Goal: Information Seeking & Learning: Check status

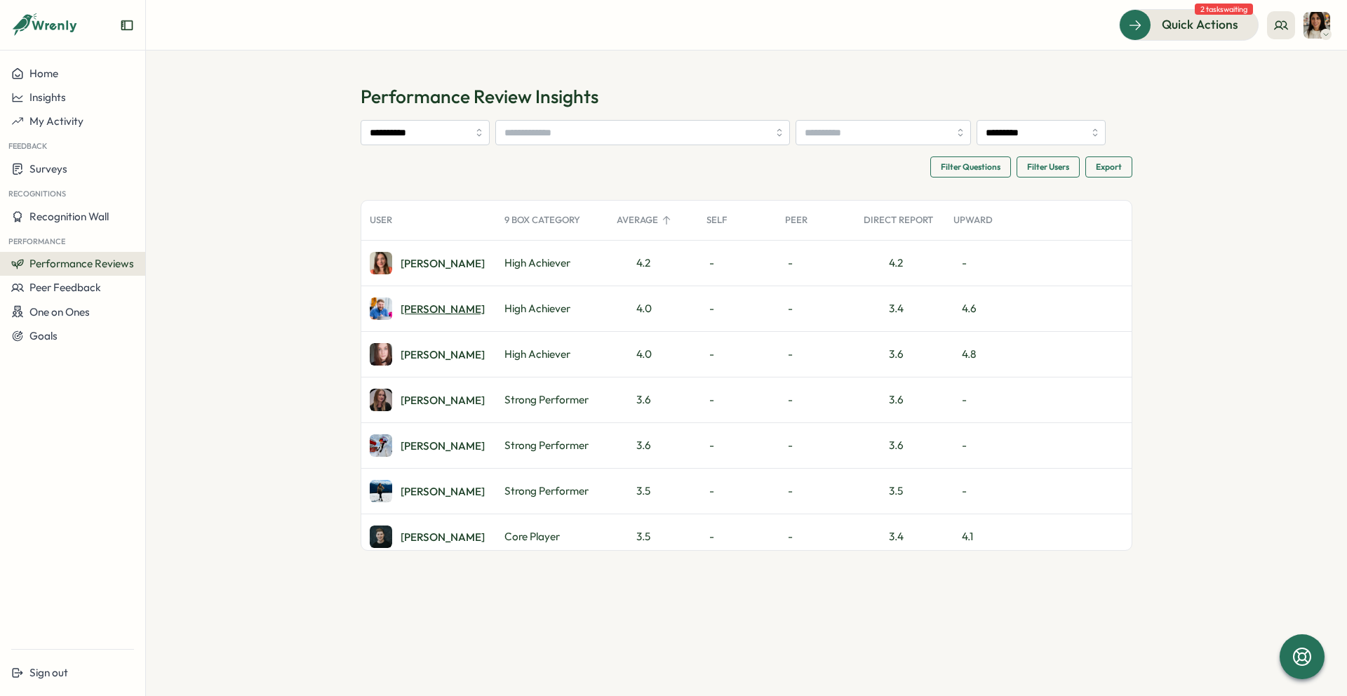
click at [422, 309] on div "[PERSON_NAME]" at bounding box center [442, 309] width 84 height 11
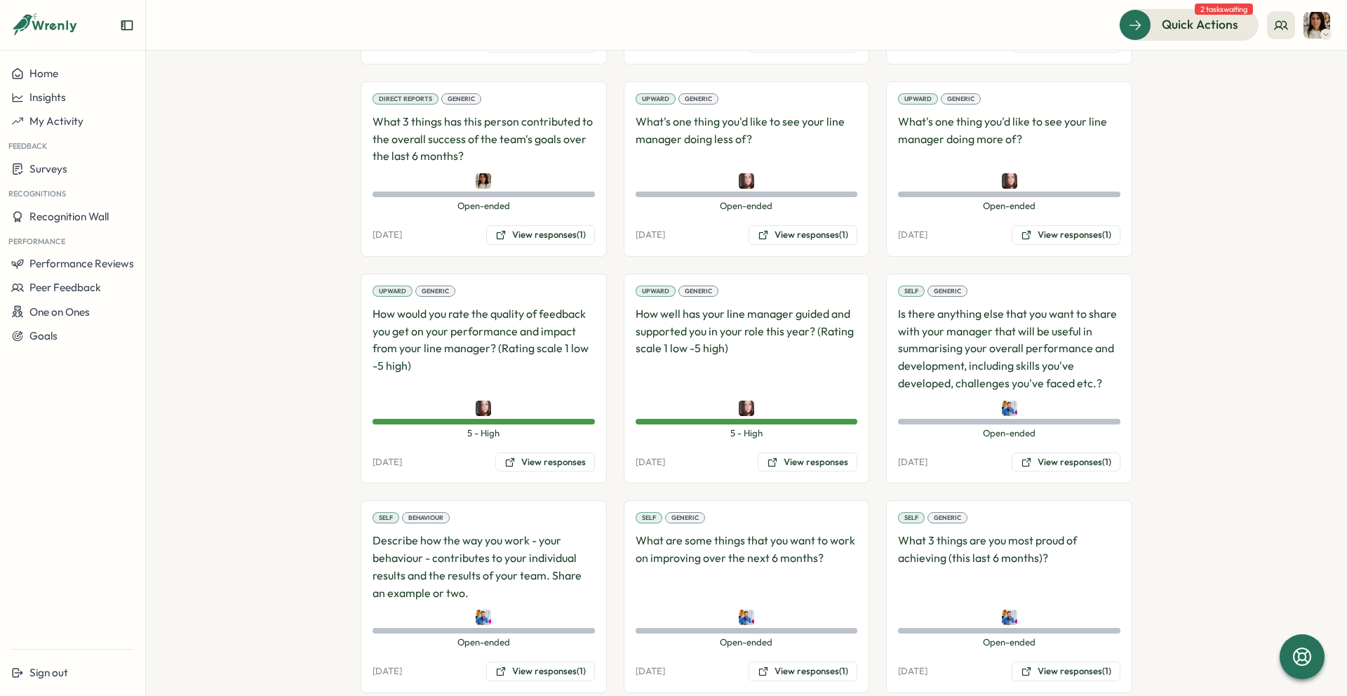
scroll to position [1420, 0]
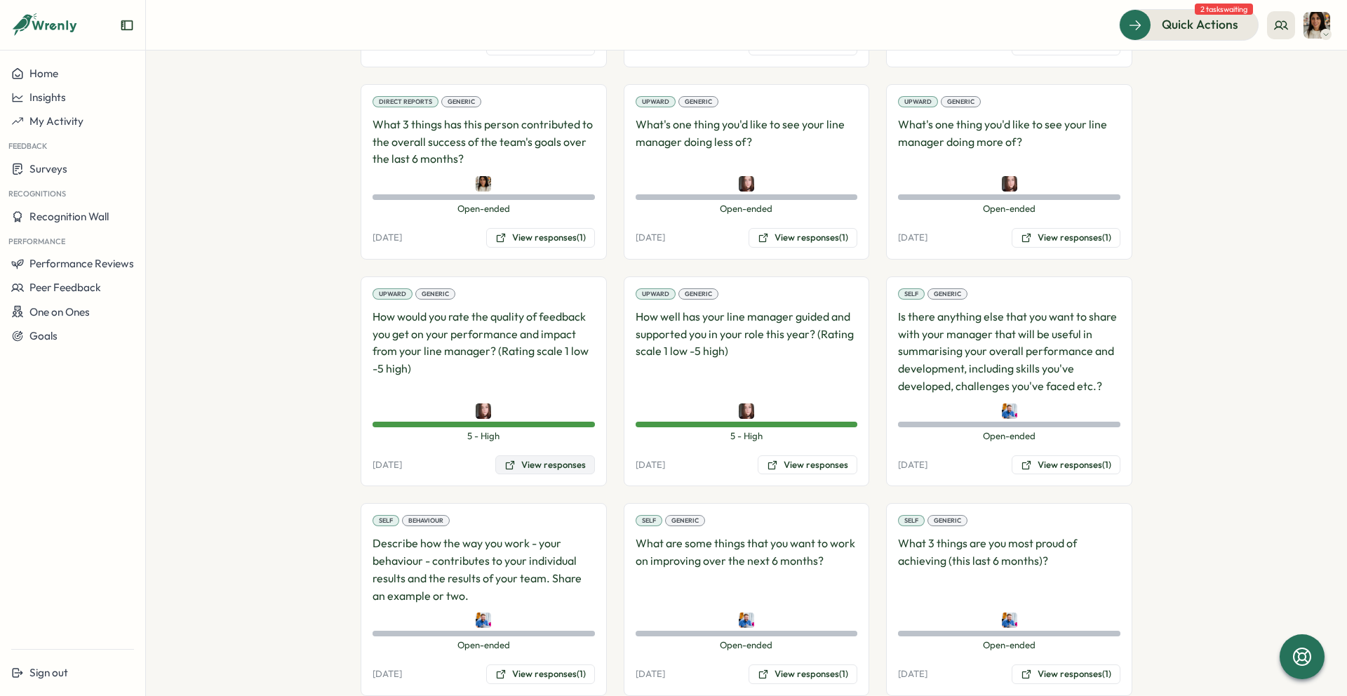
click at [551, 455] on button "View responses" at bounding box center [545, 465] width 100 height 20
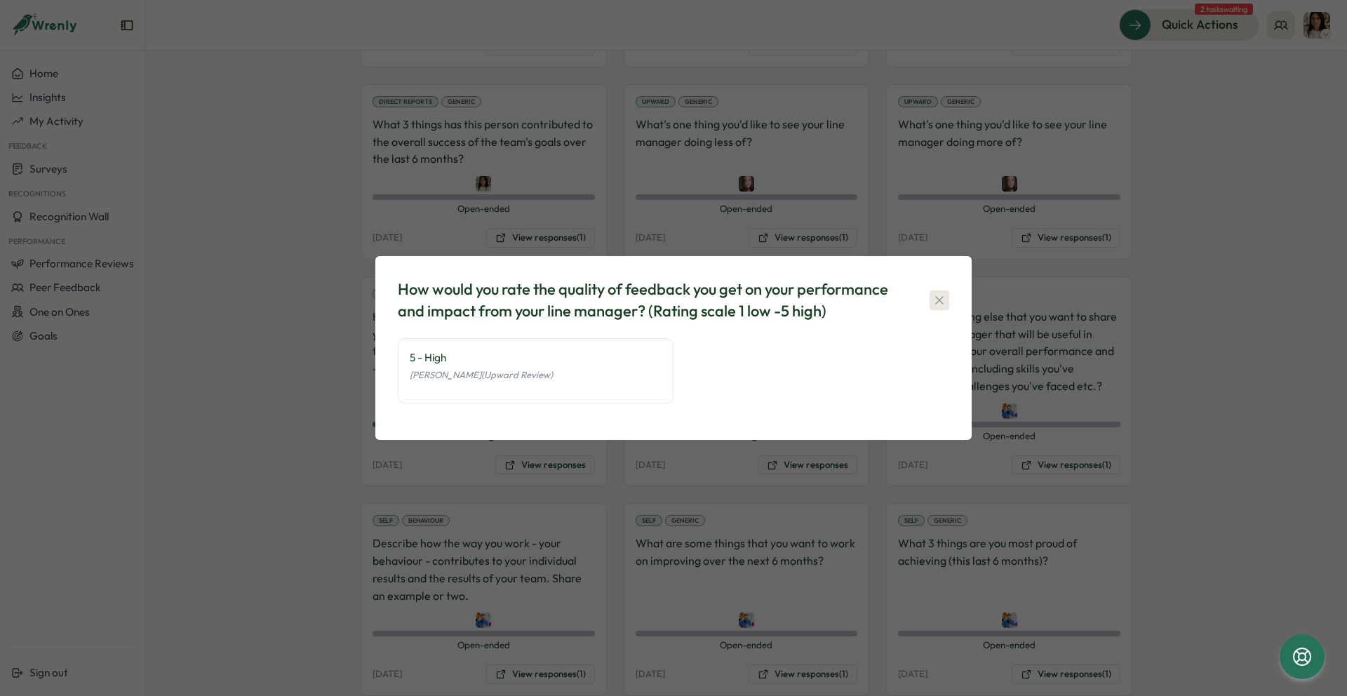
click at [941, 295] on icon "button" at bounding box center [939, 300] width 14 height 14
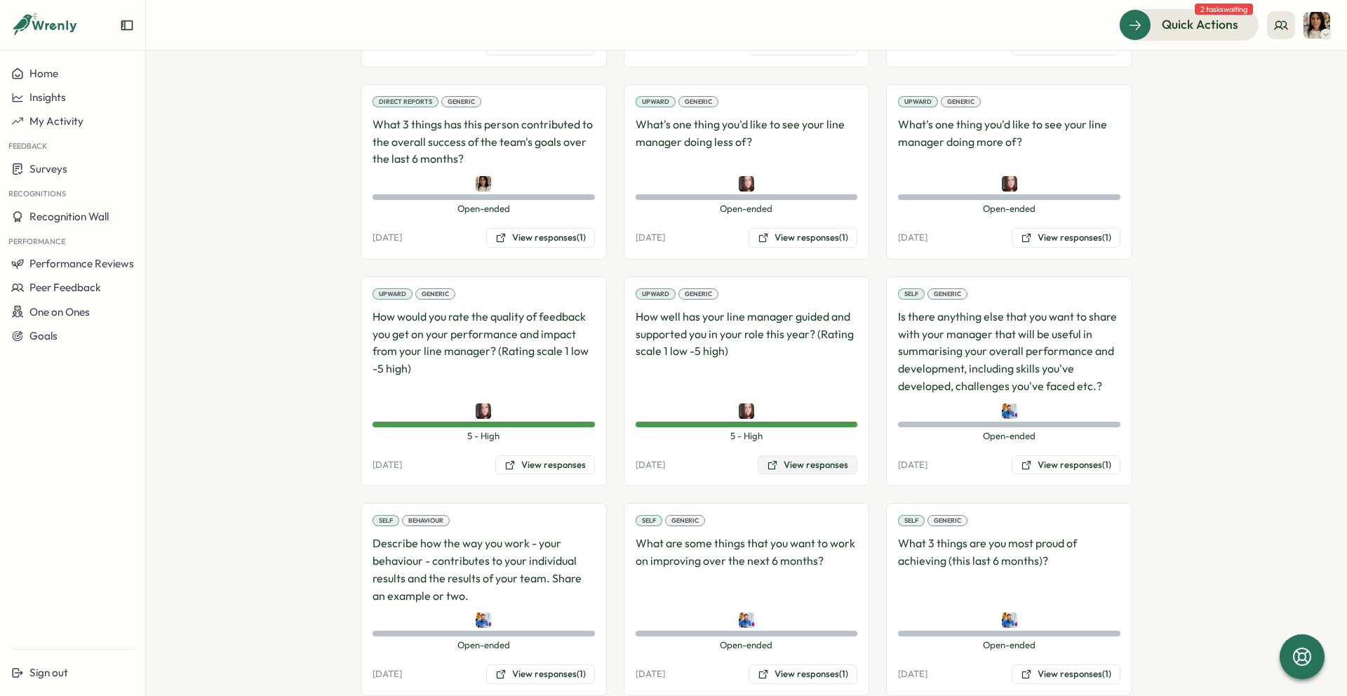
click at [814, 455] on button "View responses" at bounding box center [807, 465] width 100 height 20
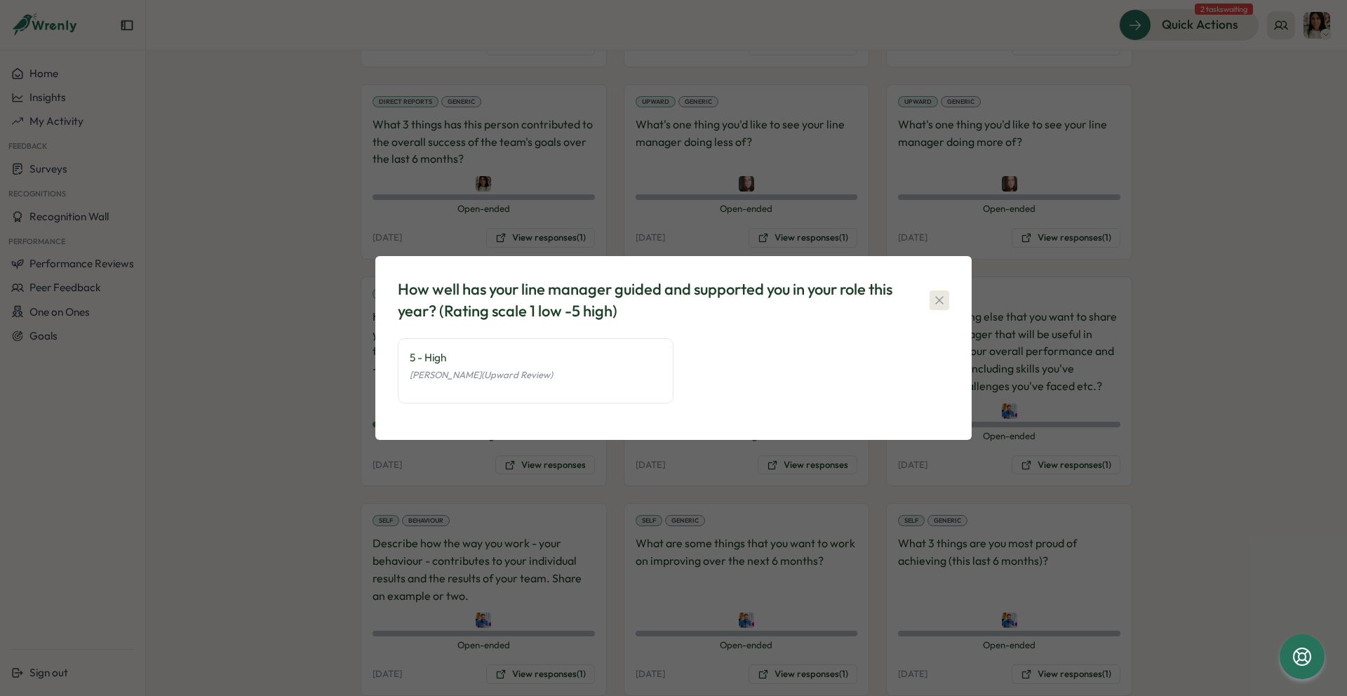
click at [929, 306] on button "button" at bounding box center [939, 300] width 20 height 20
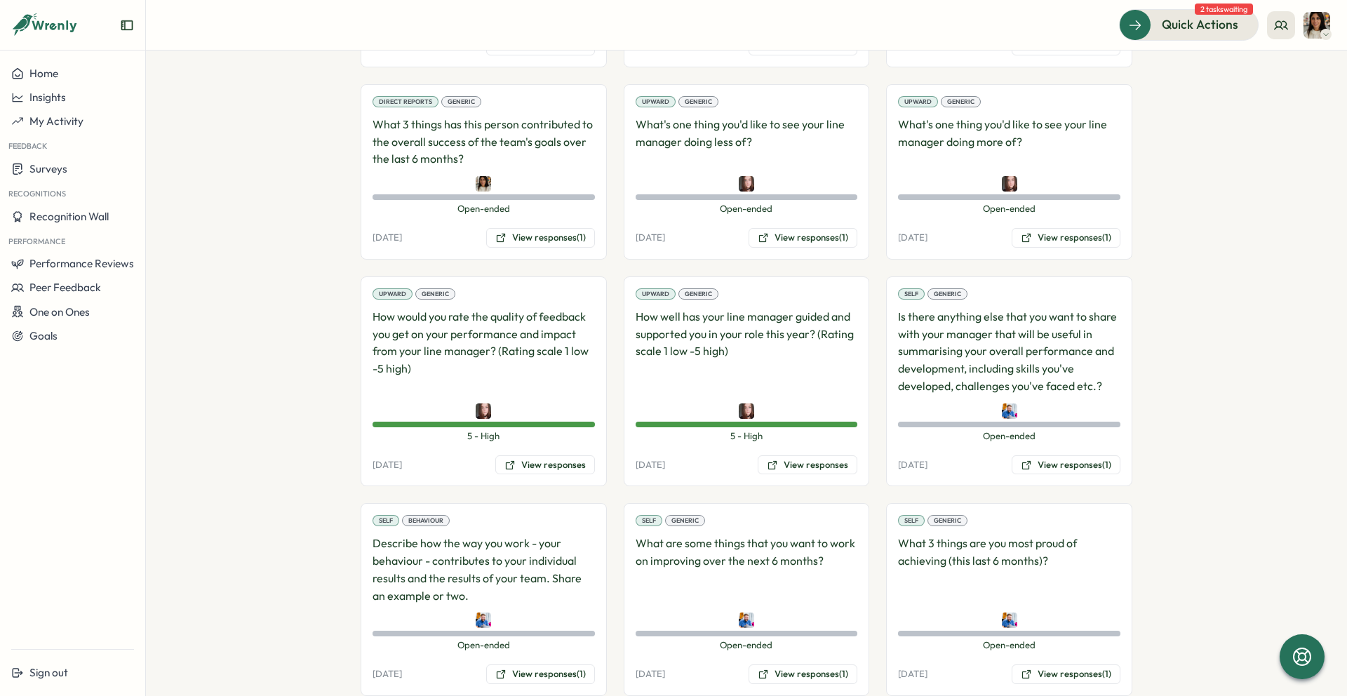
scroll to position [1403, 0]
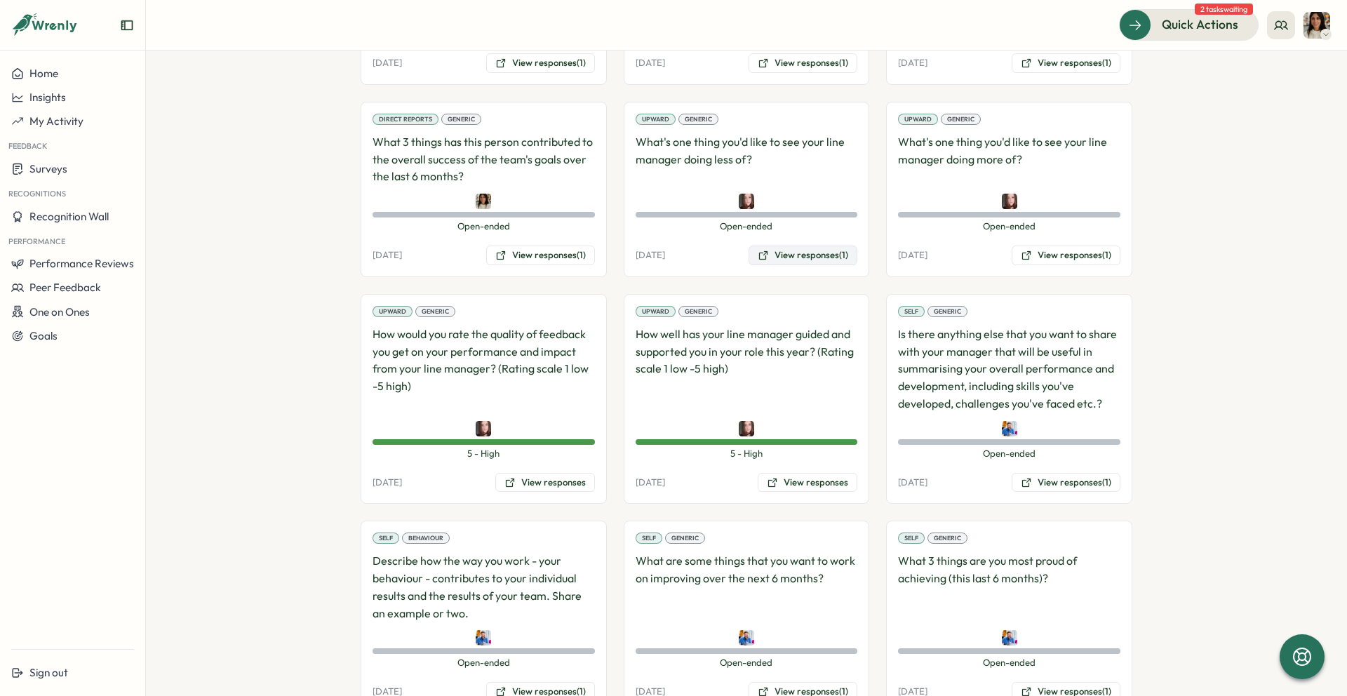
click at [818, 245] on button "View responses (1)" at bounding box center [802, 255] width 109 height 20
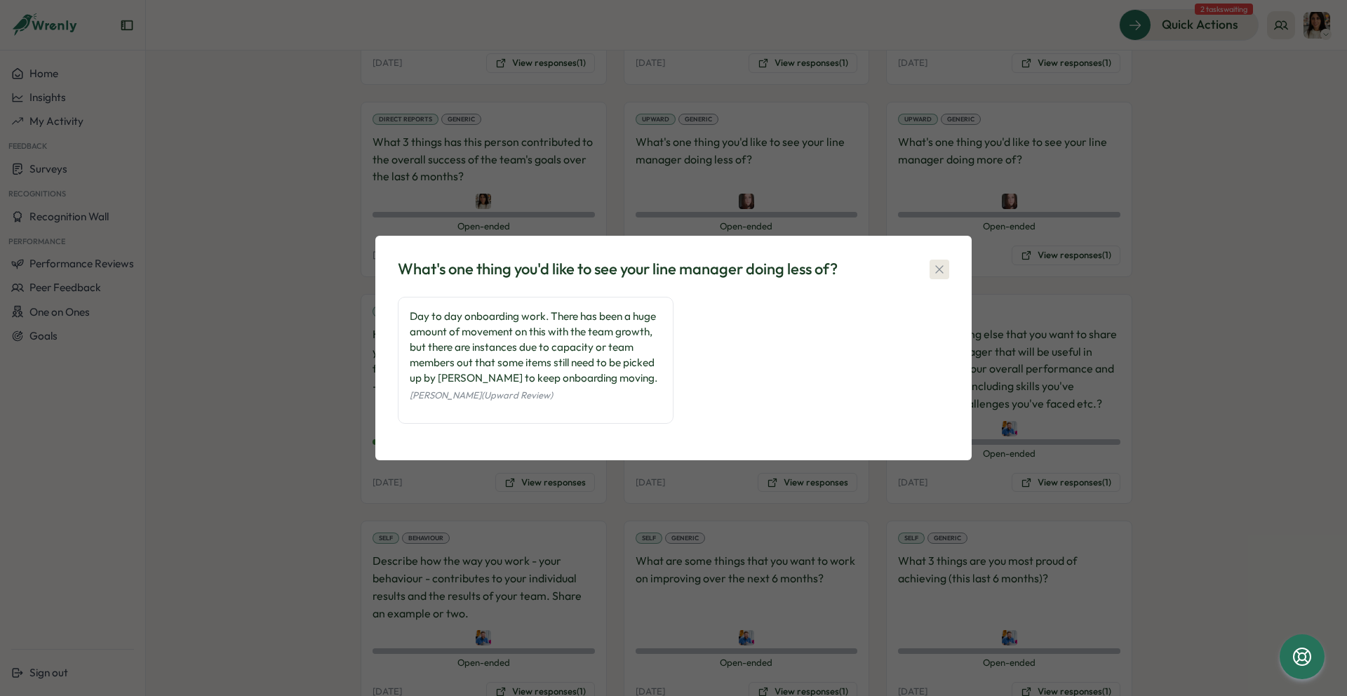
click at [936, 268] on icon "button" at bounding box center [939, 269] width 14 height 14
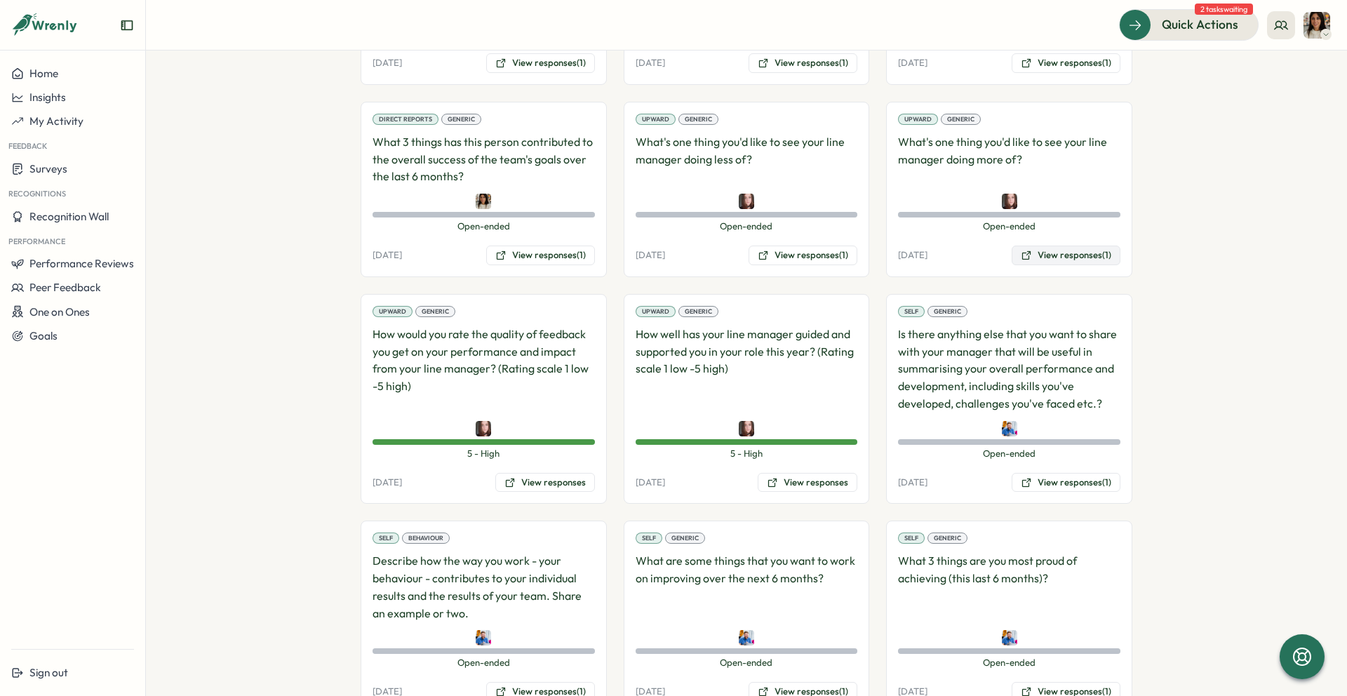
click at [1061, 245] on button "View responses (1)" at bounding box center [1065, 255] width 109 height 20
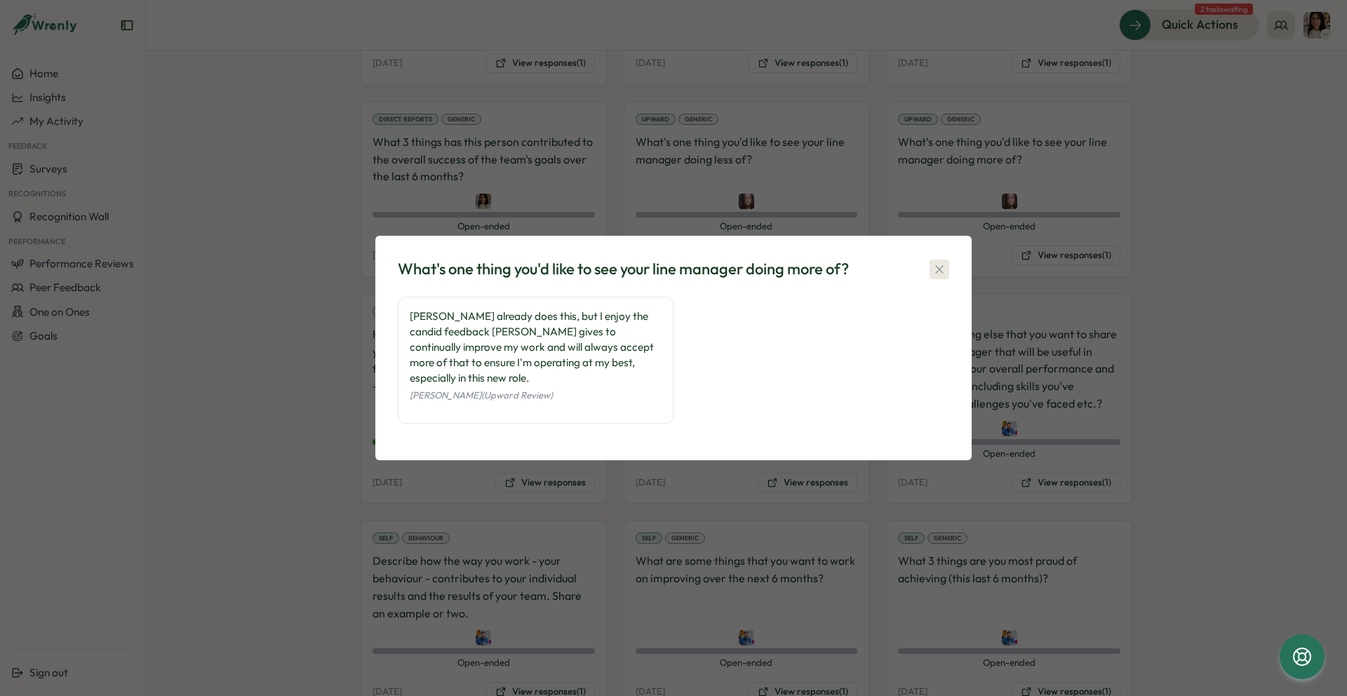
click at [943, 270] on icon "button" at bounding box center [939, 269] width 14 height 14
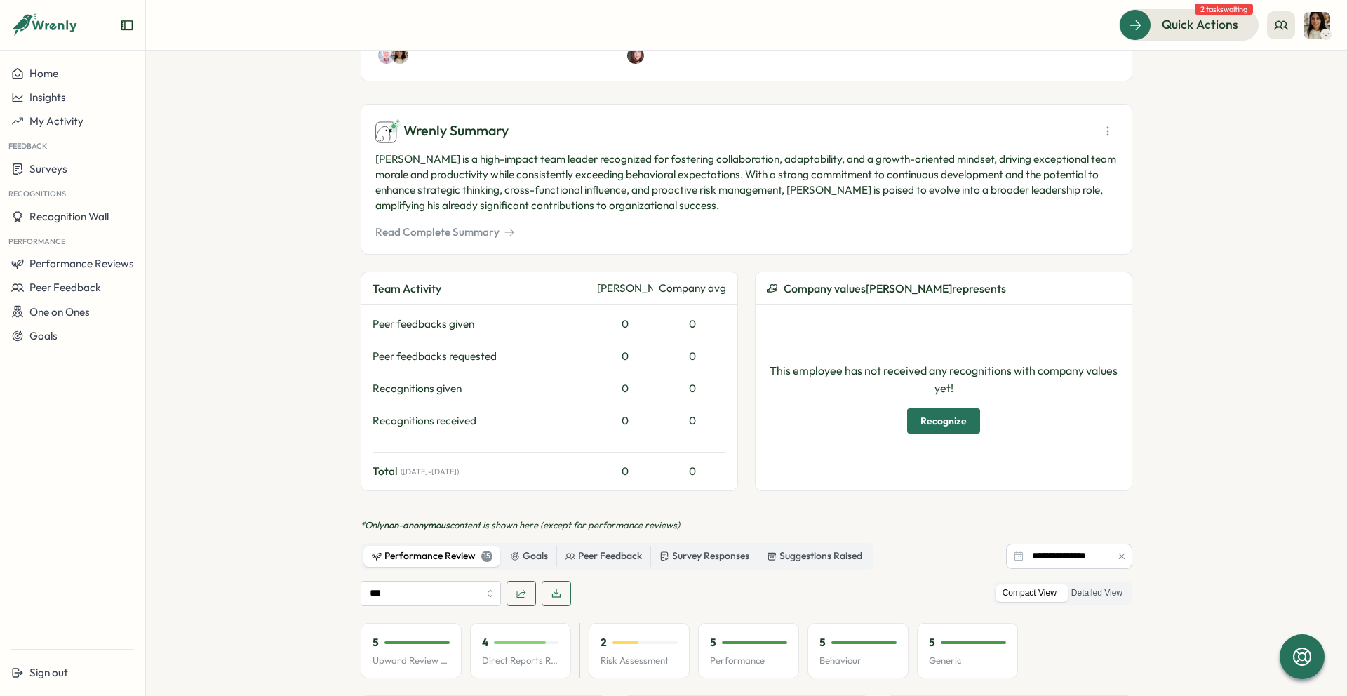
scroll to position [0, 0]
